Goal: Information Seeking & Learning: Learn about a topic

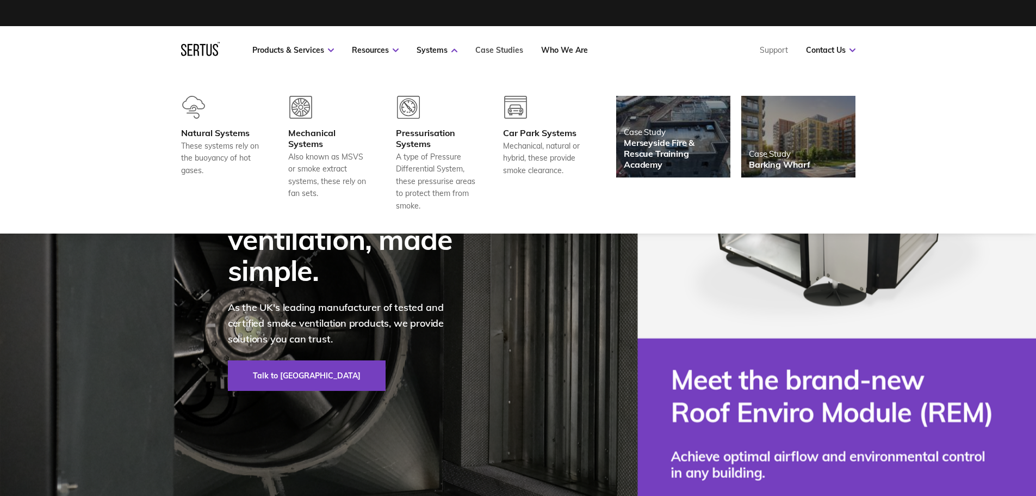
click at [502, 53] on link "Case Studies" at bounding box center [499, 50] width 48 height 10
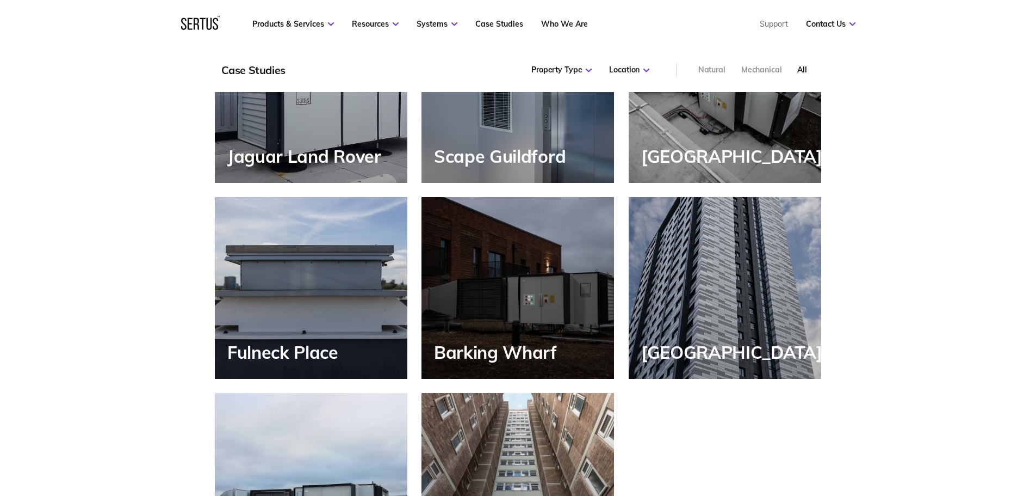
scroll to position [1305, 0]
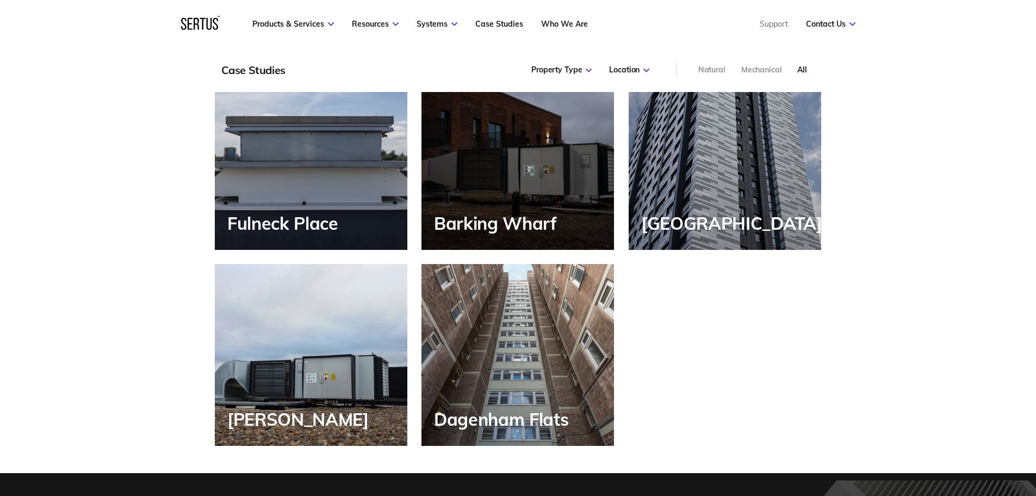
click at [698, 201] on div "[GEOGRAPHIC_DATA]" at bounding box center [725, 159] width 193 height 182
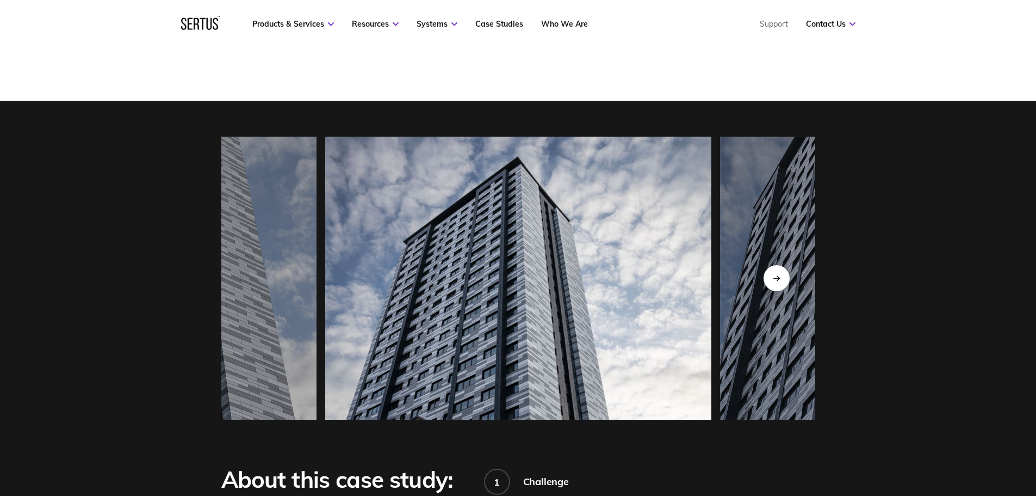
scroll to position [925, 0]
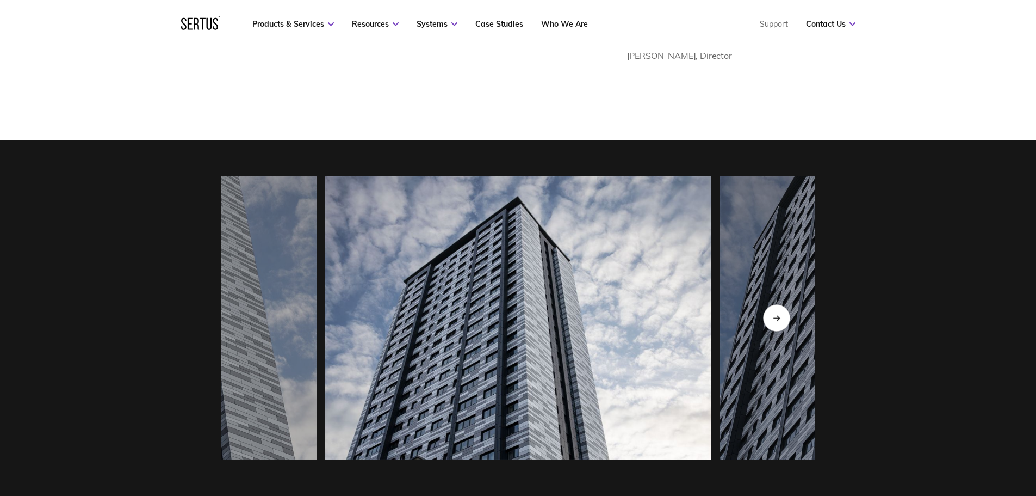
click at [776, 330] on div "Next slide" at bounding box center [776, 317] width 27 height 27
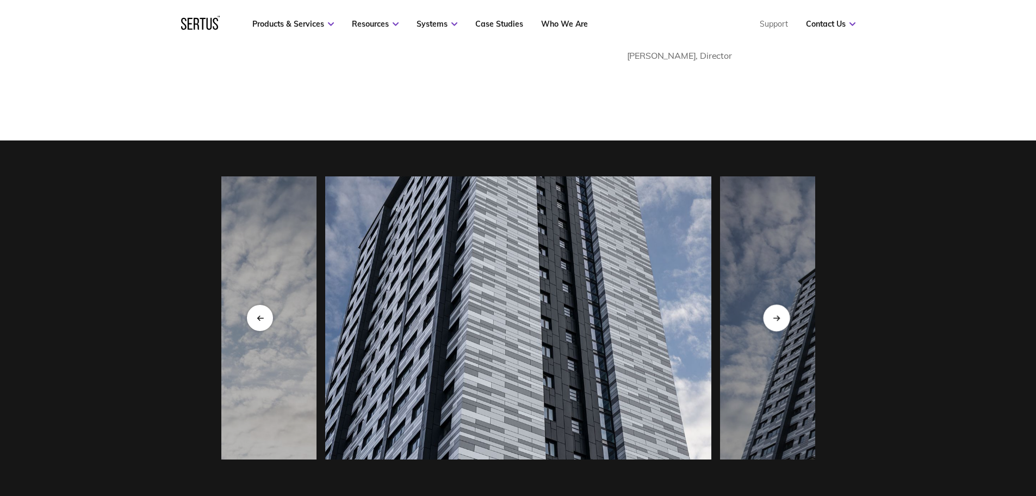
click at [776, 329] on div "Next slide" at bounding box center [776, 317] width 27 height 27
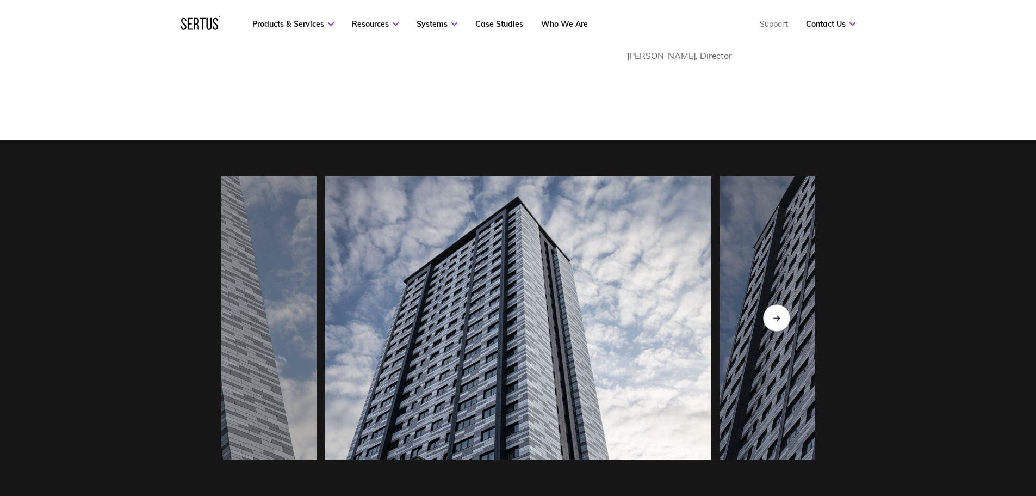
click at [776, 329] on div "Next slide" at bounding box center [776, 317] width 27 height 27
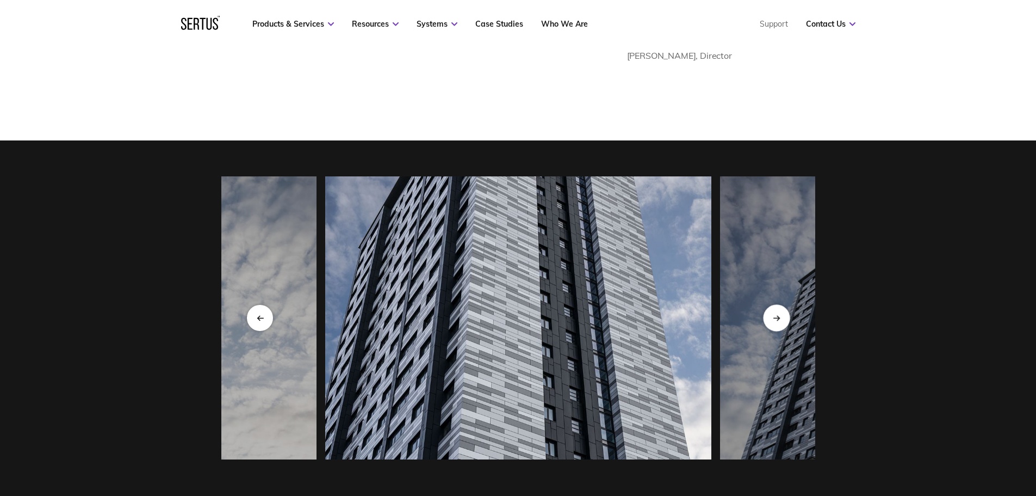
click at [776, 329] on div "Next slide" at bounding box center [776, 317] width 27 height 27
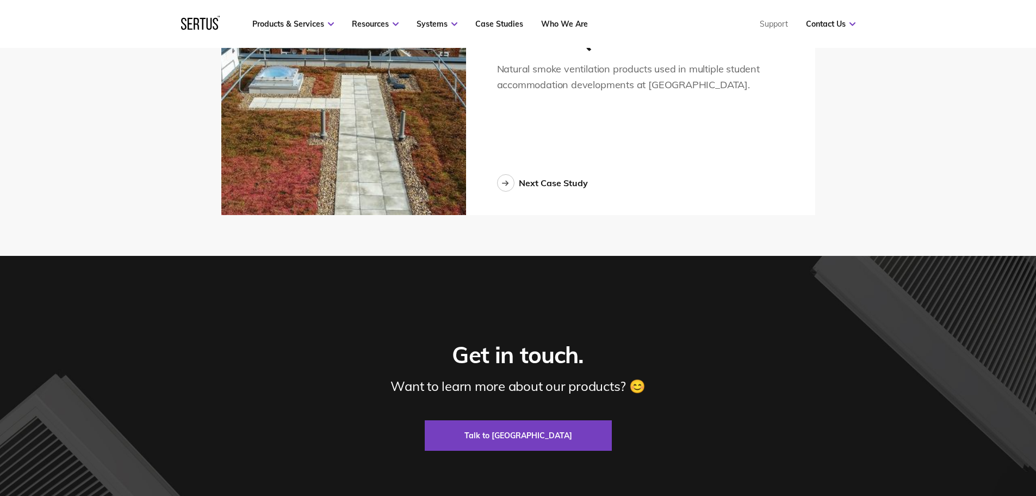
scroll to position [2883, 0]
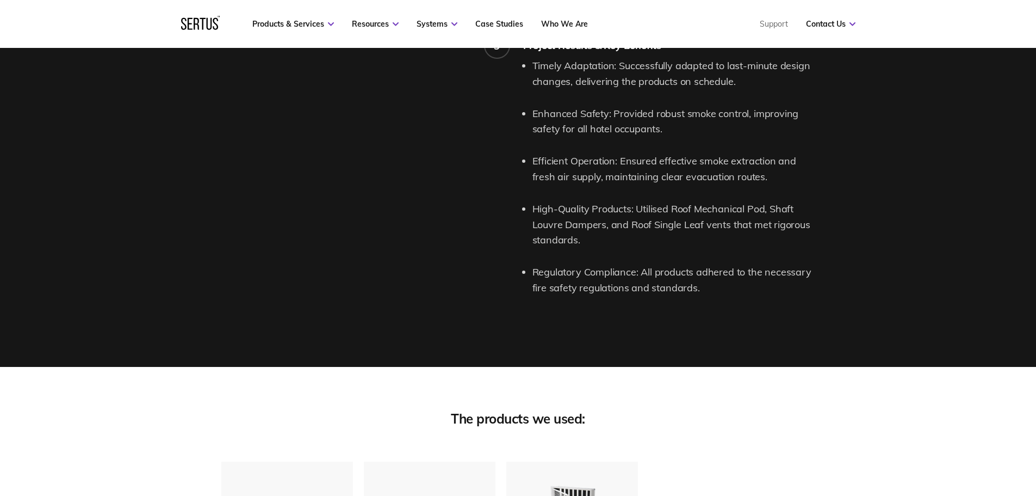
scroll to position [2176, 0]
